Goal: Information Seeking & Learning: Check status

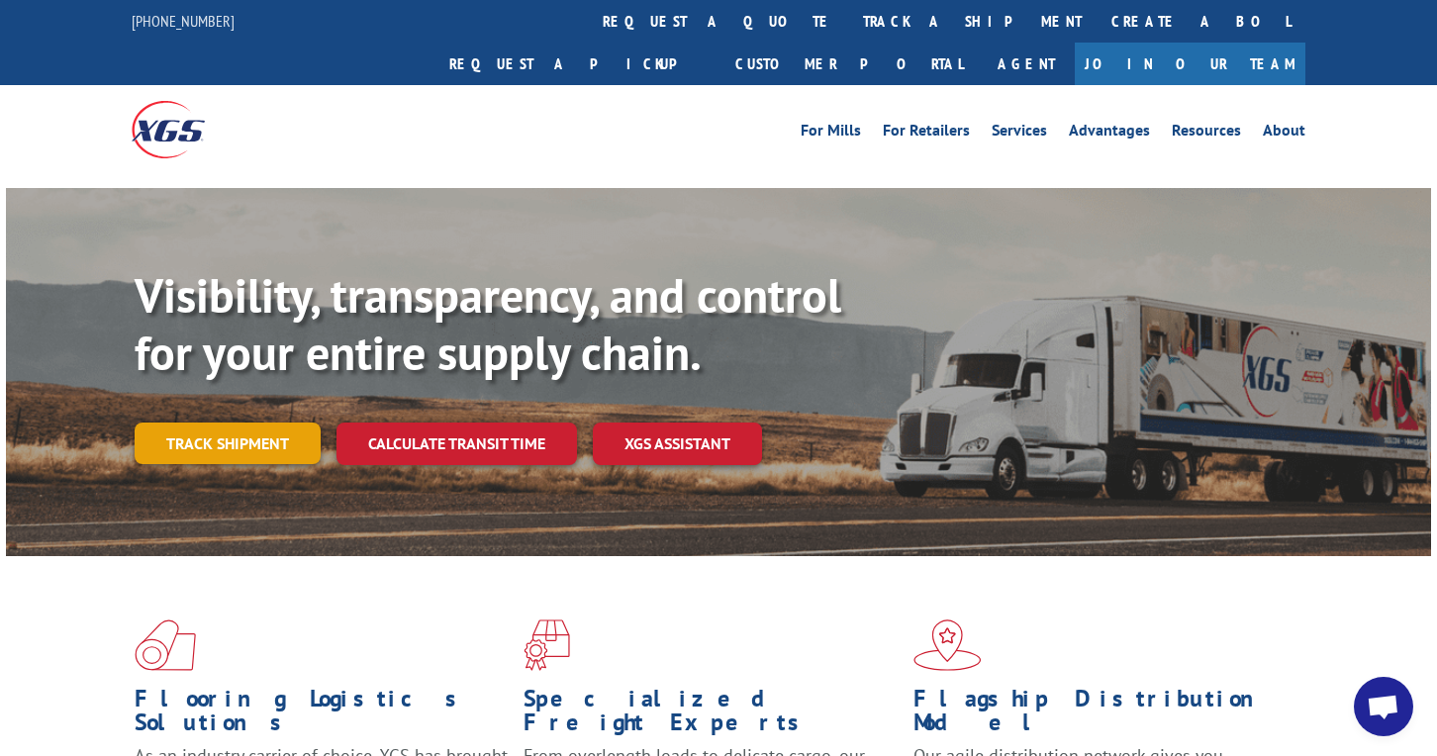
click at [247, 422] on link "Track shipment" at bounding box center [228, 443] width 186 height 42
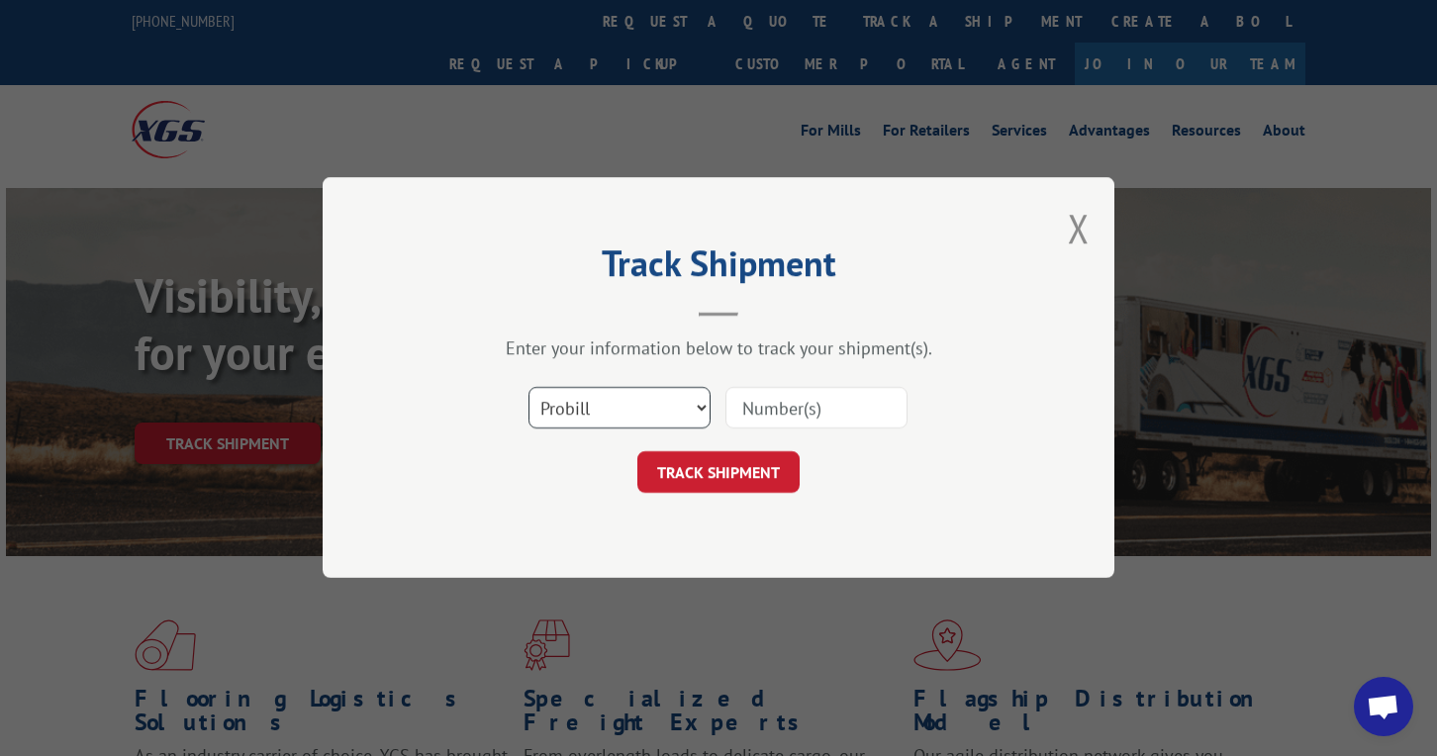
click at [546, 410] on select "Select category... Probill BOL PO" at bounding box center [619, 409] width 182 height 42
select select "bol"
click at [528, 388] on select "Select category... Probill BOL PO" at bounding box center [619, 409] width 182 height 42
click at [739, 407] on input at bounding box center [816, 409] width 182 height 42
type input "363886"
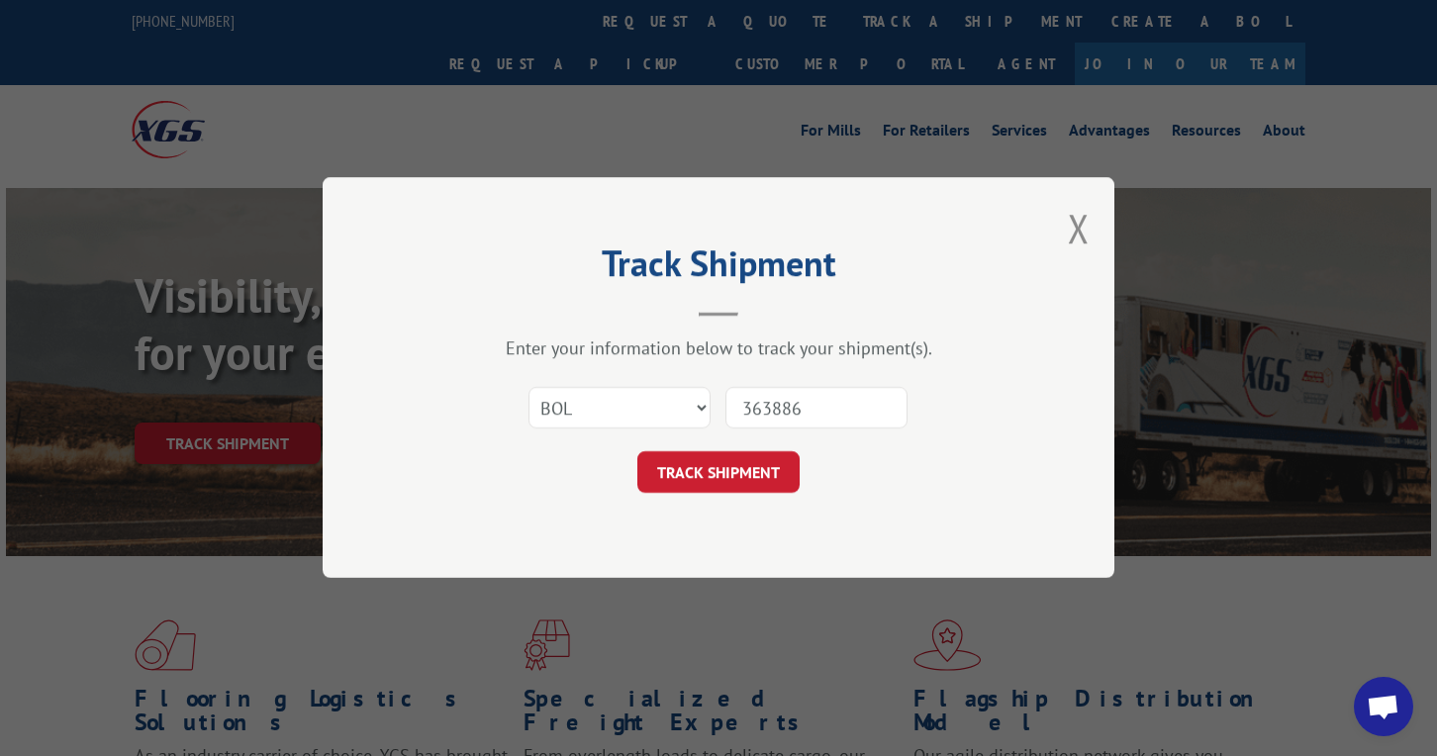
click button "TRACK SHIPMENT" at bounding box center [718, 473] width 162 height 42
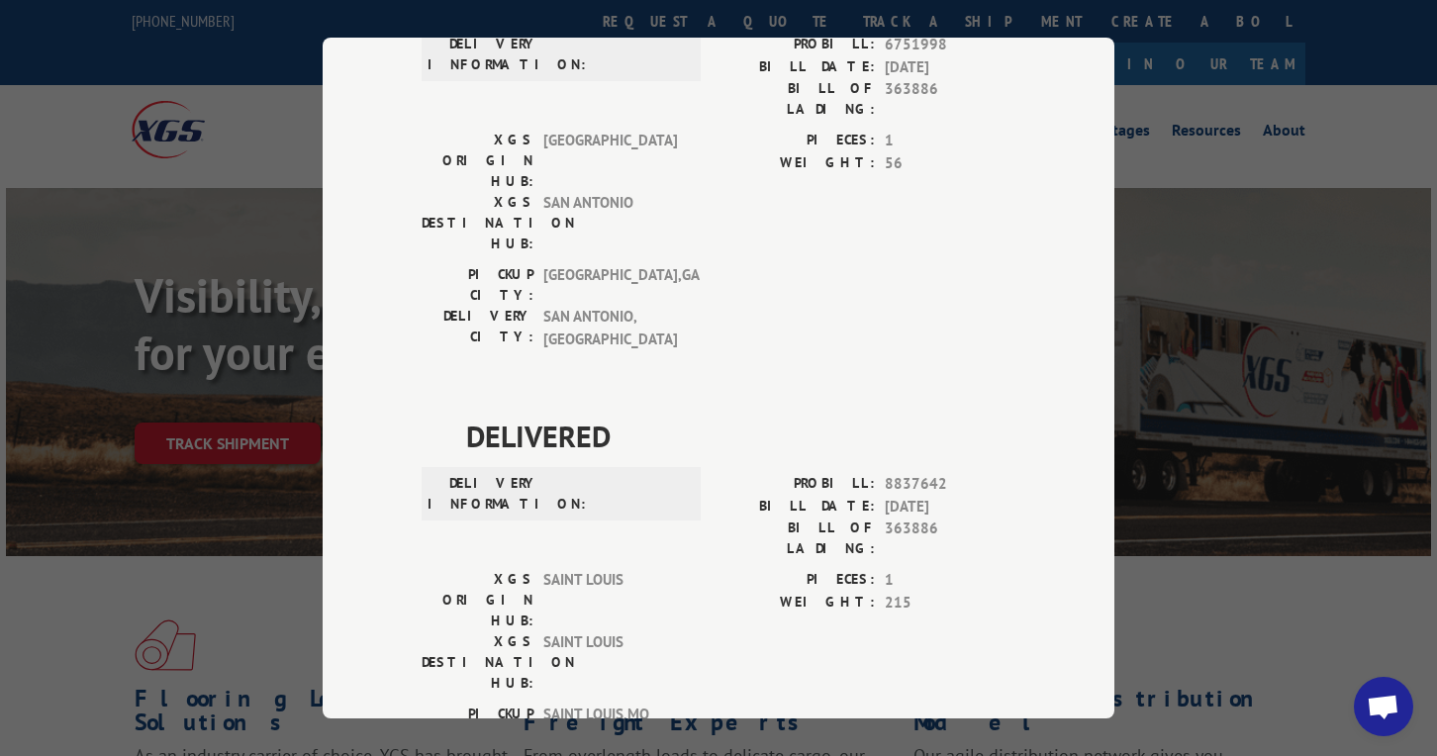
scroll to position [522, 0]
